Goal: Answer question/provide support: Answer question/provide support

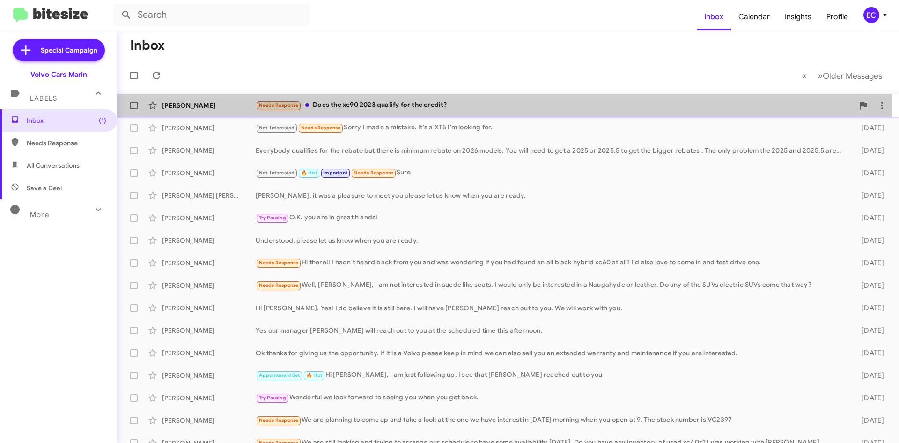
click at [343, 106] on div "Needs Response Does the xc90 2023 qualify for the credit?" at bounding box center [555, 105] width 599 height 11
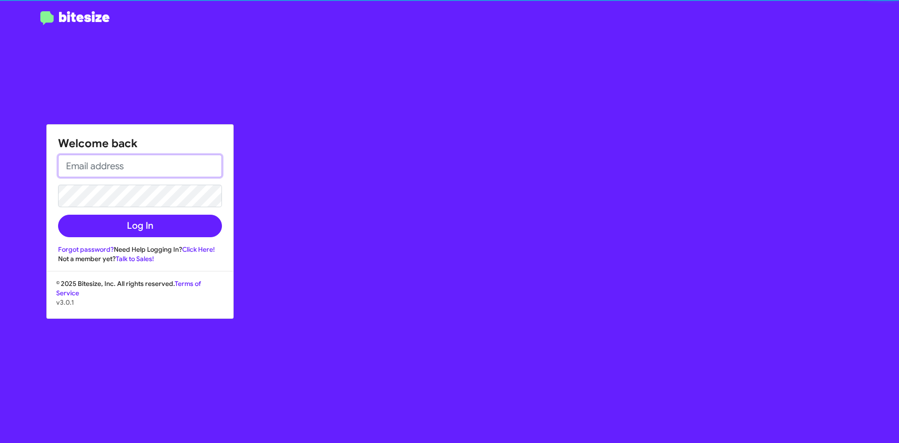
type input "[EMAIL_ADDRESS][DOMAIN_NAME]"
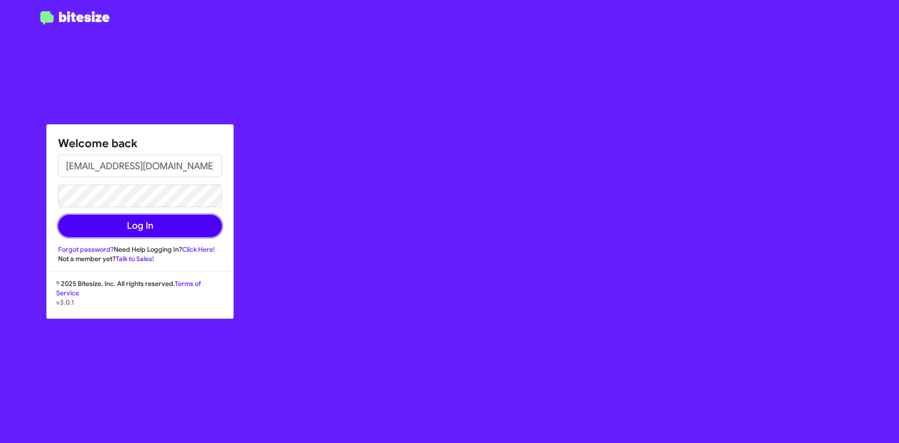
click at [167, 225] on button "Log In" at bounding box center [140, 225] width 164 height 22
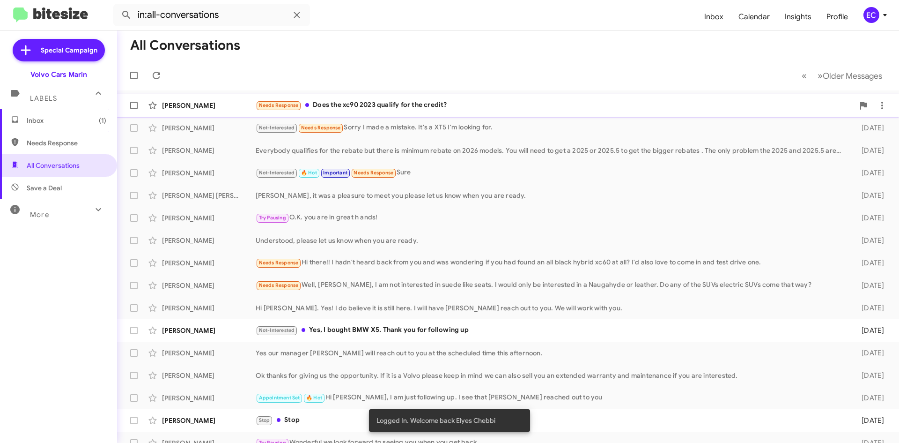
click at [418, 99] on div "[PERSON_NAME] Needs Response Does the xc90 2023 qualify for the credit? a day a…" at bounding box center [508, 105] width 767 height 19
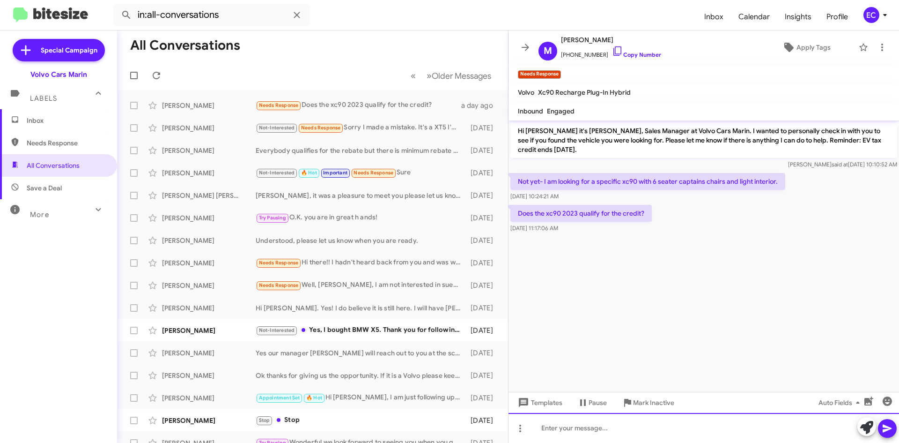
click at [547, 429] on div at bounding box center [704, 428] width 391 height 30
